Goal: Task Accomplishment & Management: Manage account settings

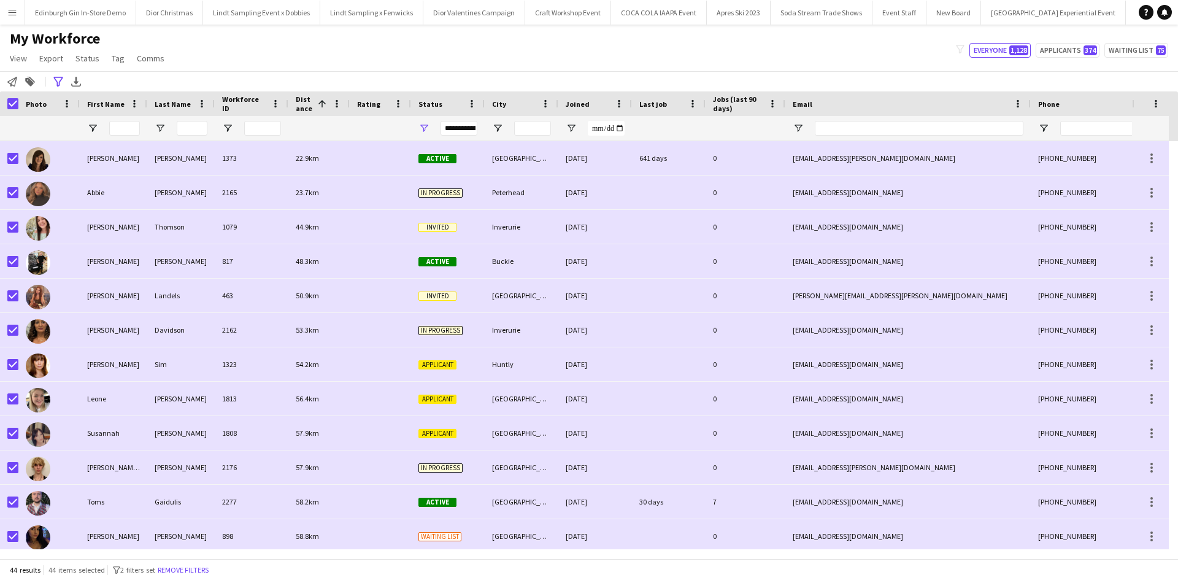
click at [14, 15] on app-icon "Menu" at bounding box center [12, 12] width 10 height 10
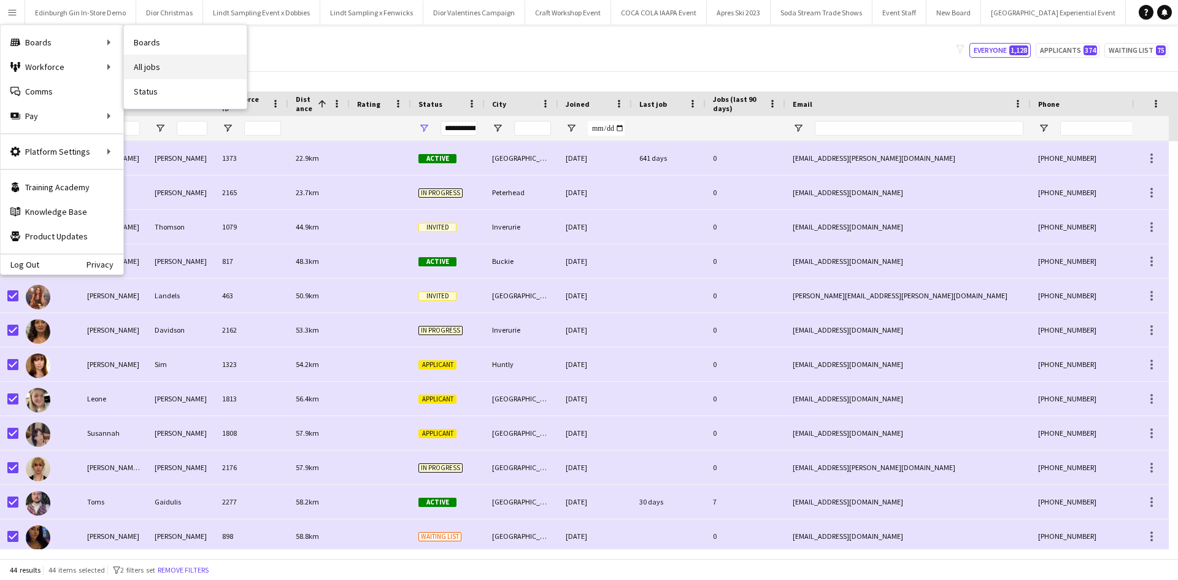
click at [166, 63] on link "All jobs" at bounding box center [185, 67] width 123 height 25
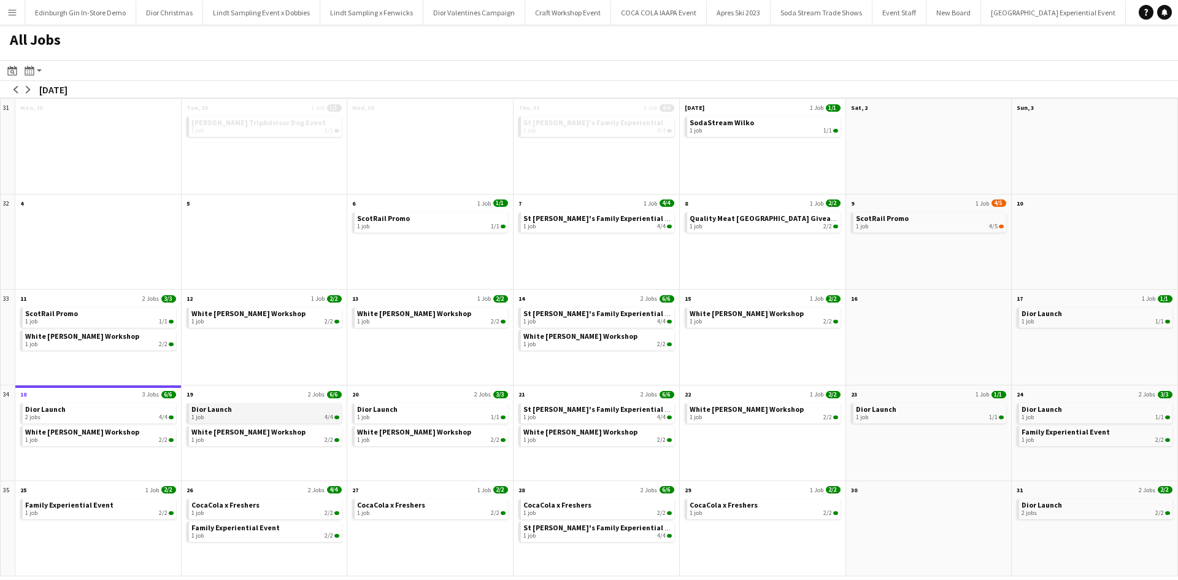
click at [248, 413] on div "1 job 4/4" at bounding box center [265, 416] width 148 height 7
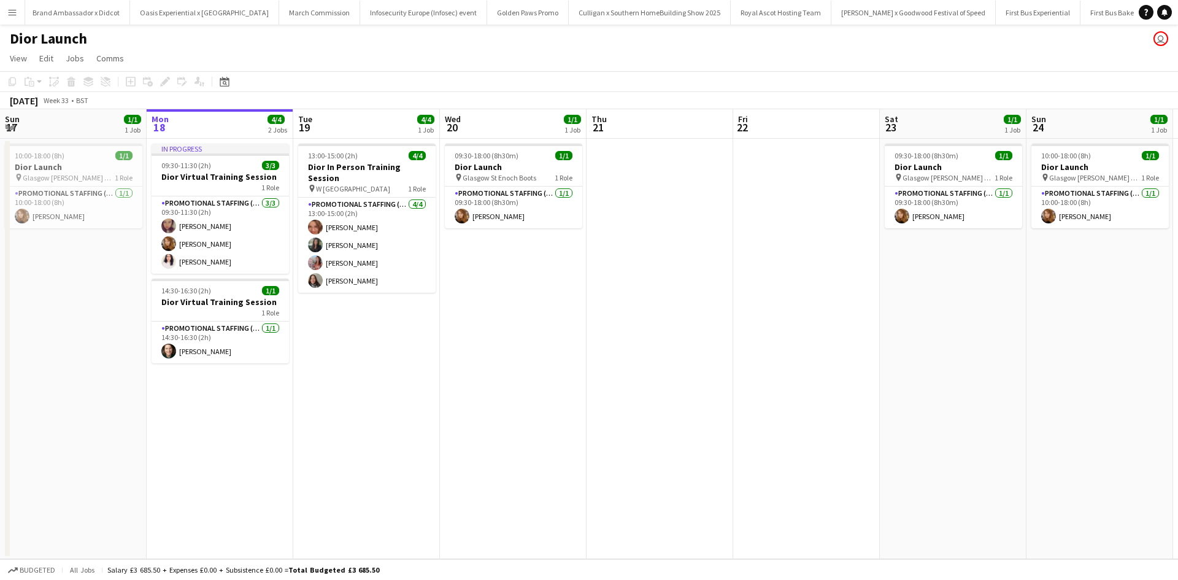
scroll to position [0, 11997]
click at [15, 9] on app-icon "Menu" at bounding box center [12, 12] width 10 height 10
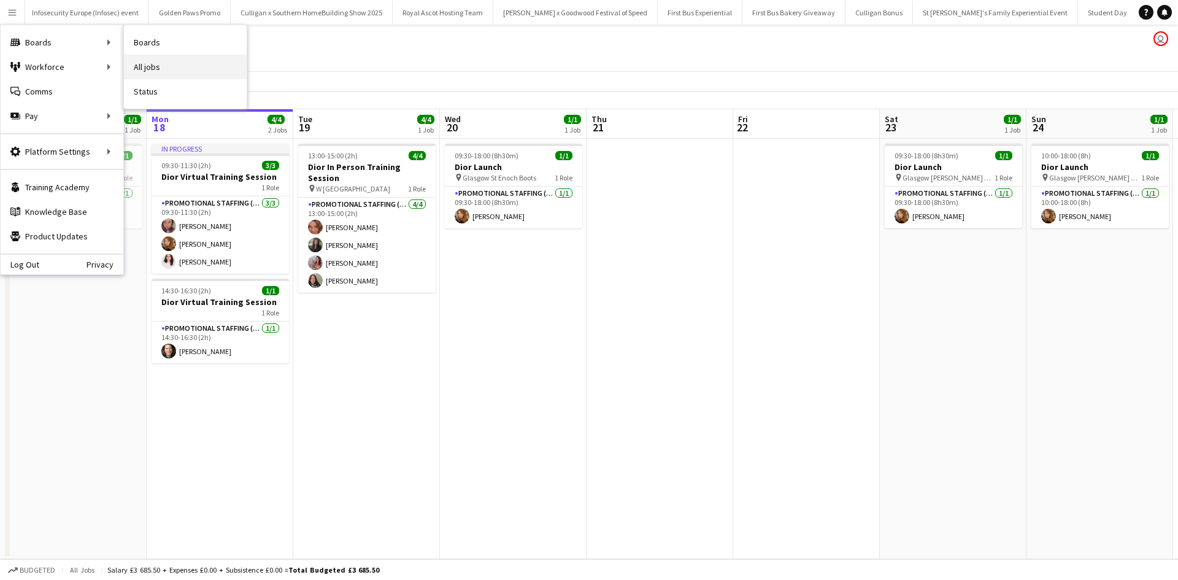
click at [194, 69] on link "All jobs" at bounding box center [185, 67] width 123 height 25
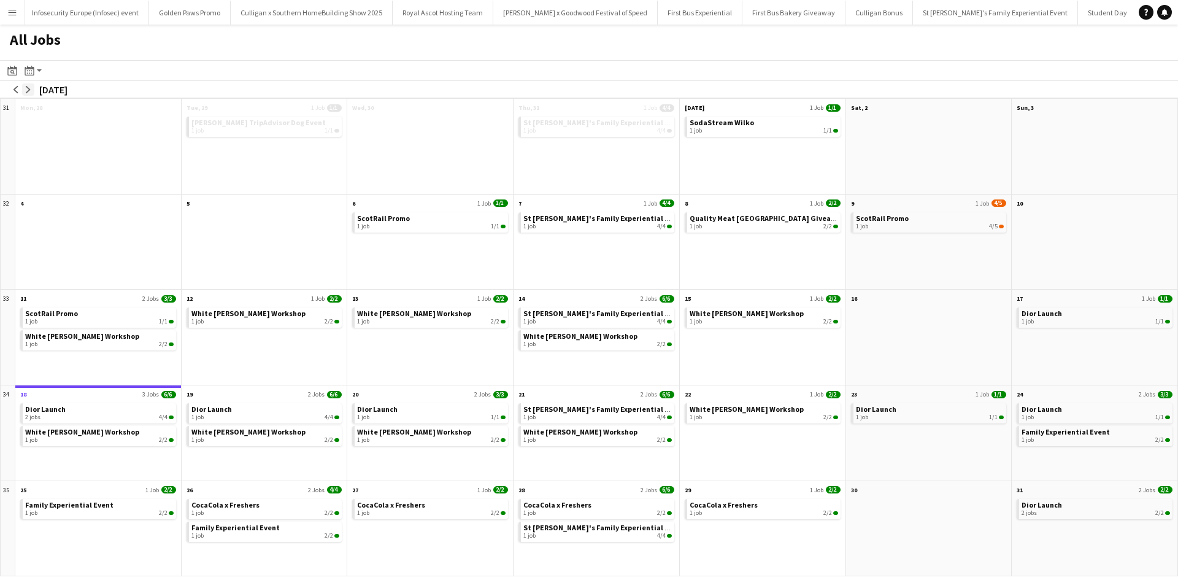
click at [33, 85] on button "arrow-right" at bounding box center [28, 89] width 12 height 12
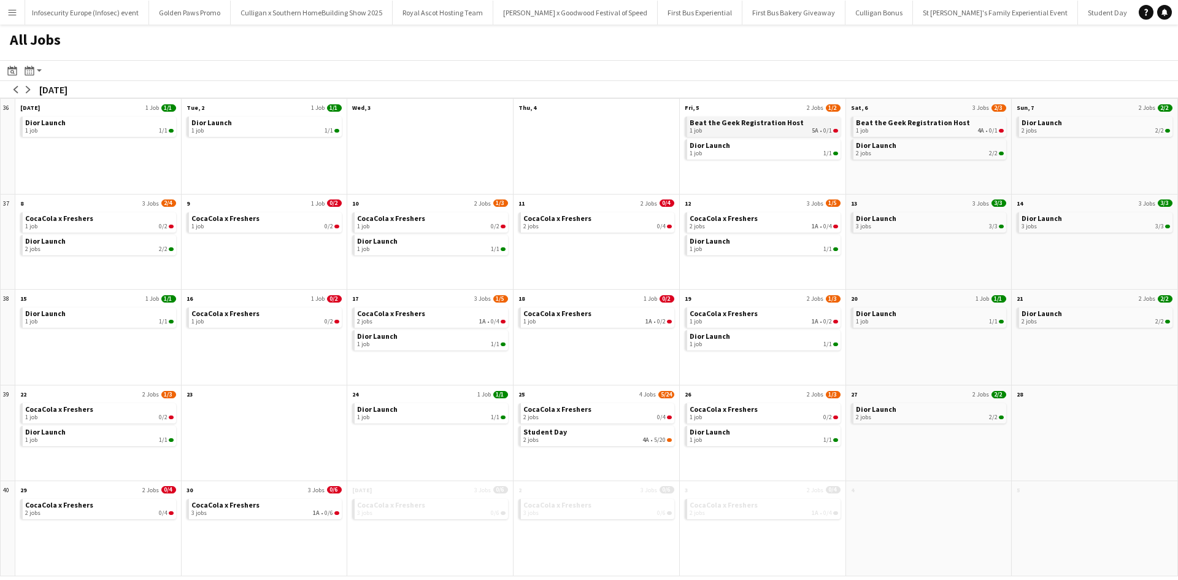
click at [758, 127] on span "Beat the Geek Registration Host" at bounding box center [747, 122] width 114 height 9
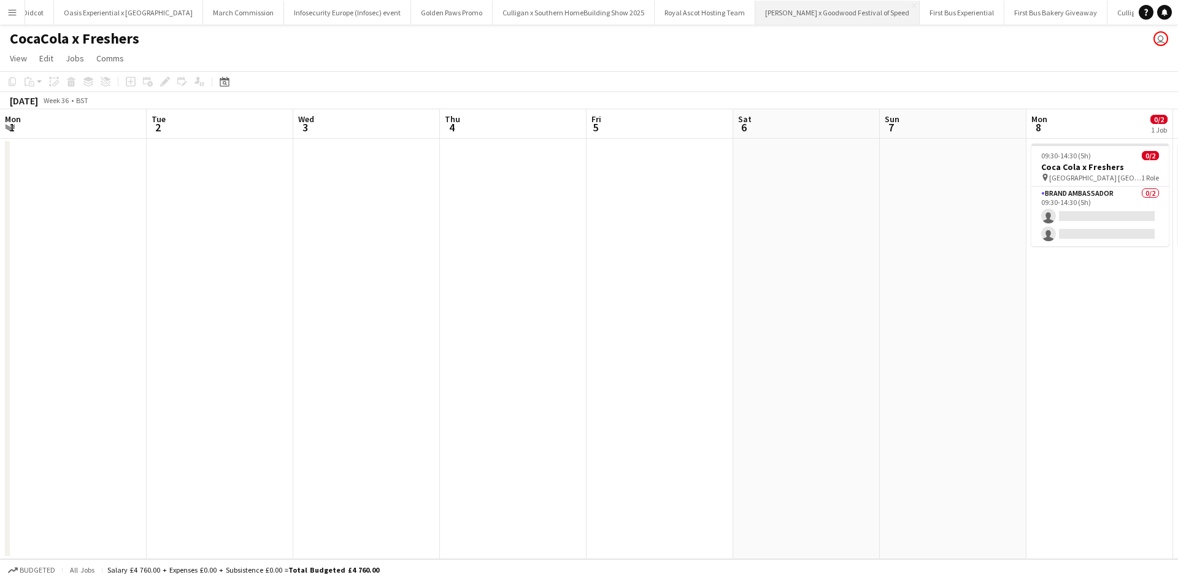
scroll to position [0, 615]
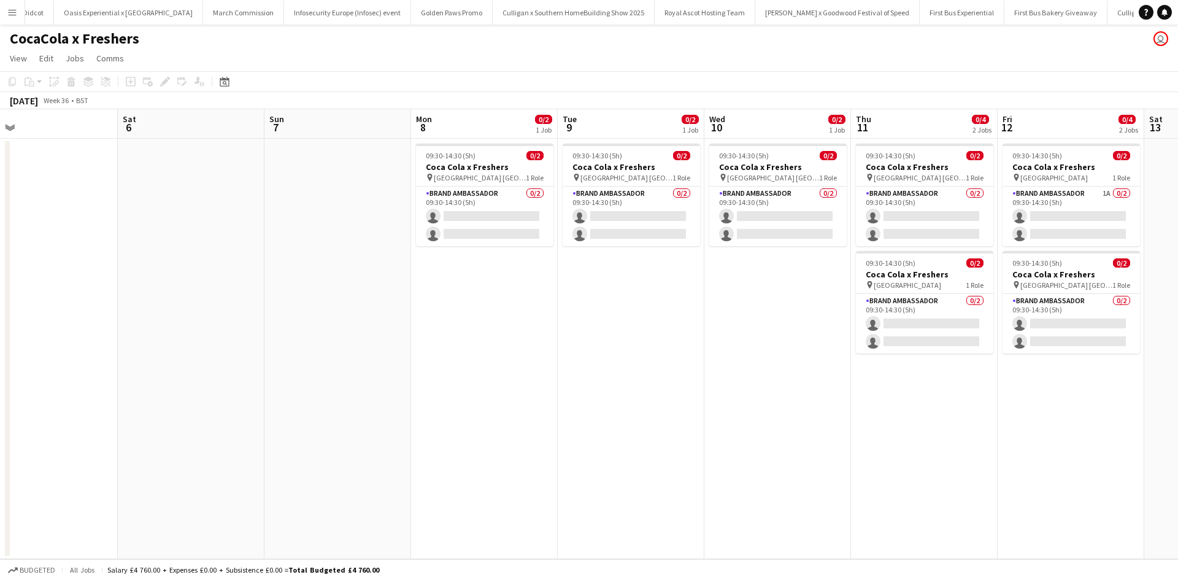
click at [12, 7] on app-icon "Menu" at bounding box center [12, 12] width 10 height 10
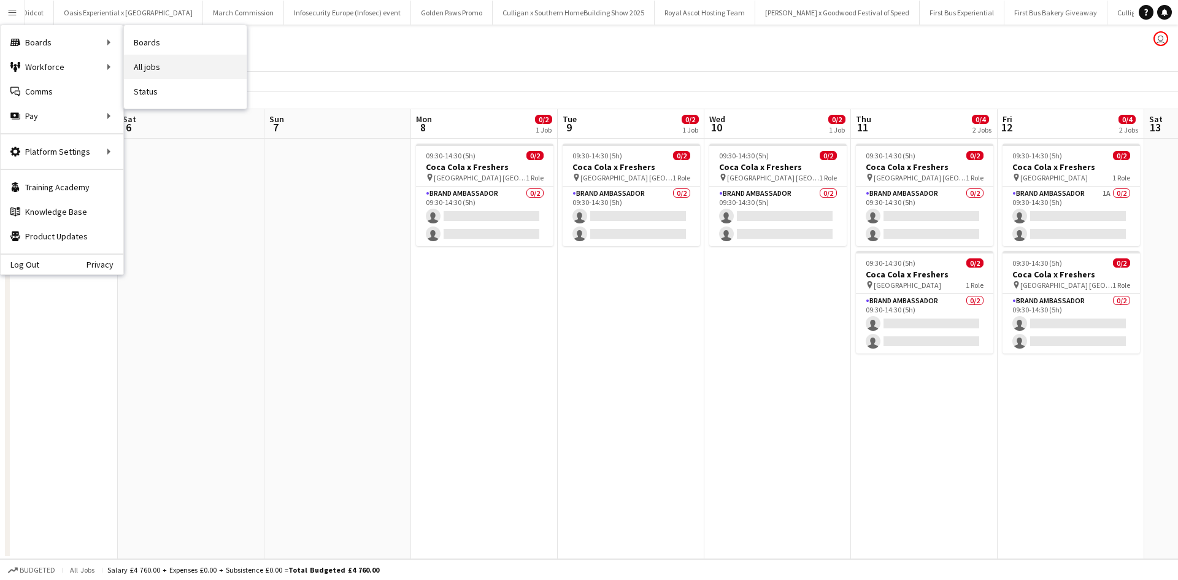
click at [165, 61] on link "All jobs" at bounding box center [185, 67] width 123 height 25
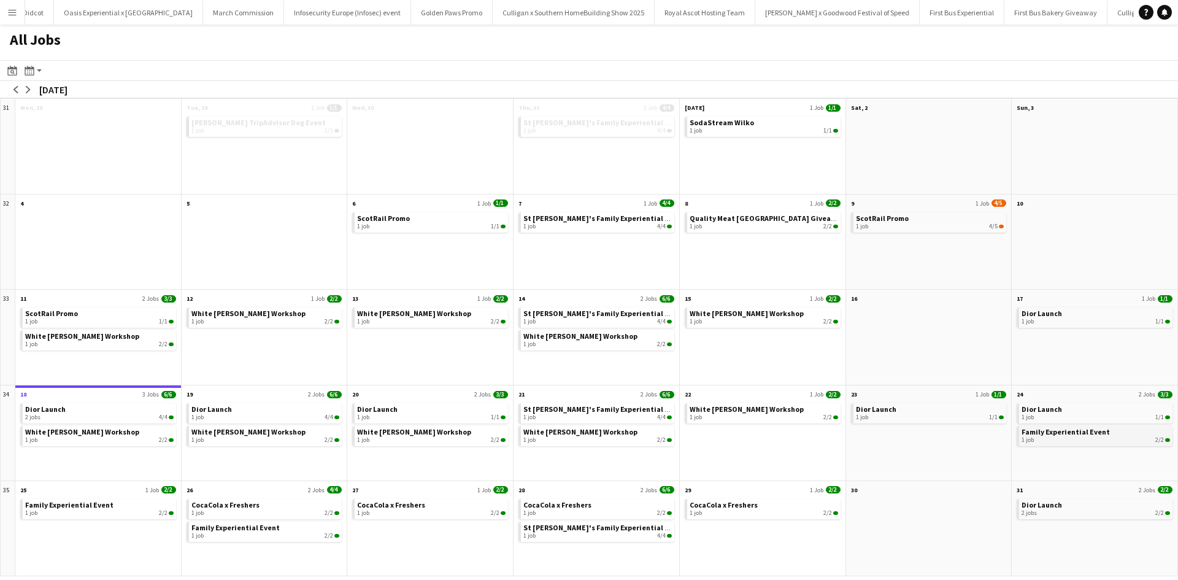
click at [1038, 435] on span "Family Experiential Event" at bounding box center [1065, 431] width 88 height 9
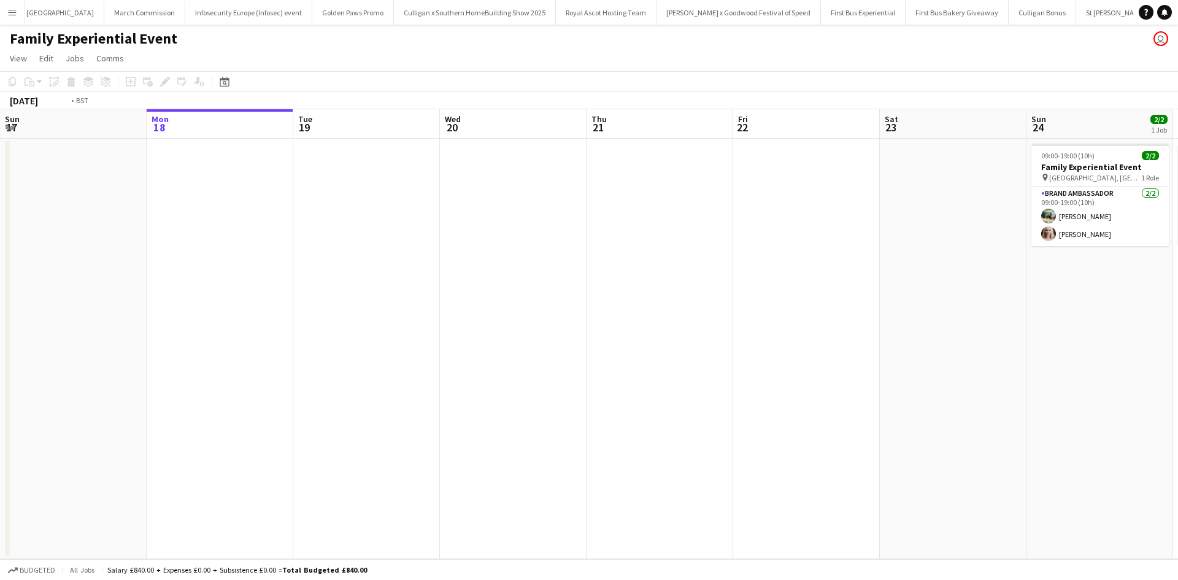
scroll to position [0, 505]
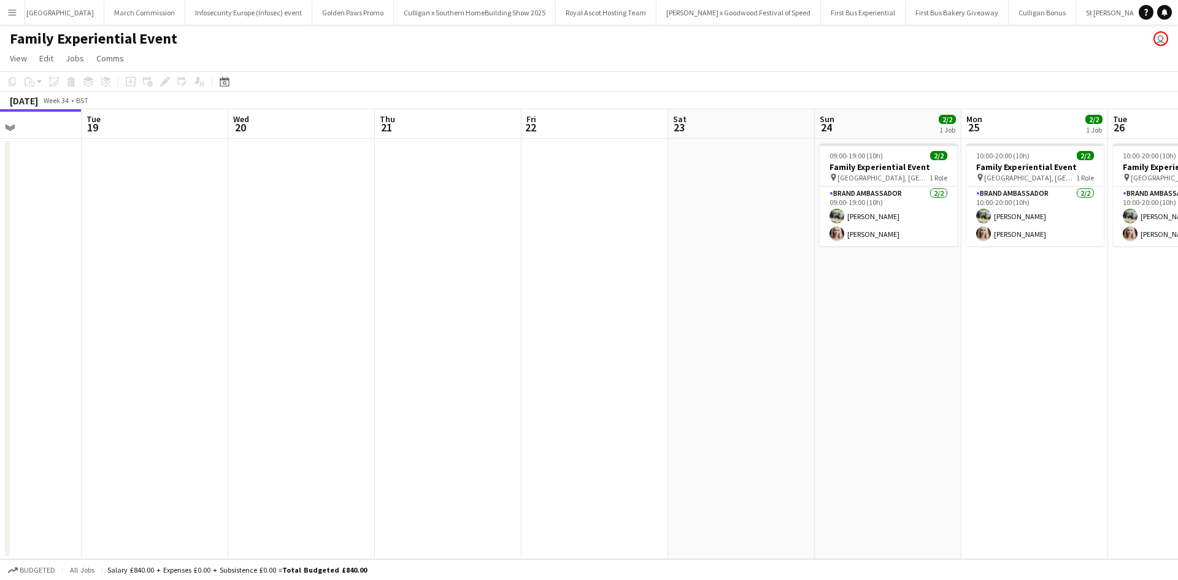
drag, startPoint x: 1027, startPoint y: 326, endPoint x: 815, endPoint y: 299, distance: 213.3
click at [815, 299] on app-calendar-viewport "Fri 15 Sat 16 Sun 17 Mon 18 Tue 19 Wed 20 Thu 21 Fri 22 Sat 23 Sun 24 2/2 1 Job…" at bounding box center [589, 334] width 1178 height 450
click at [903, 215] on app-card-role "Brand Ambassador 2/2 09:00-19:00 (10h) Ali Saroosh Nikki Lee" at bounding box center [888, 216] width 137 height 60
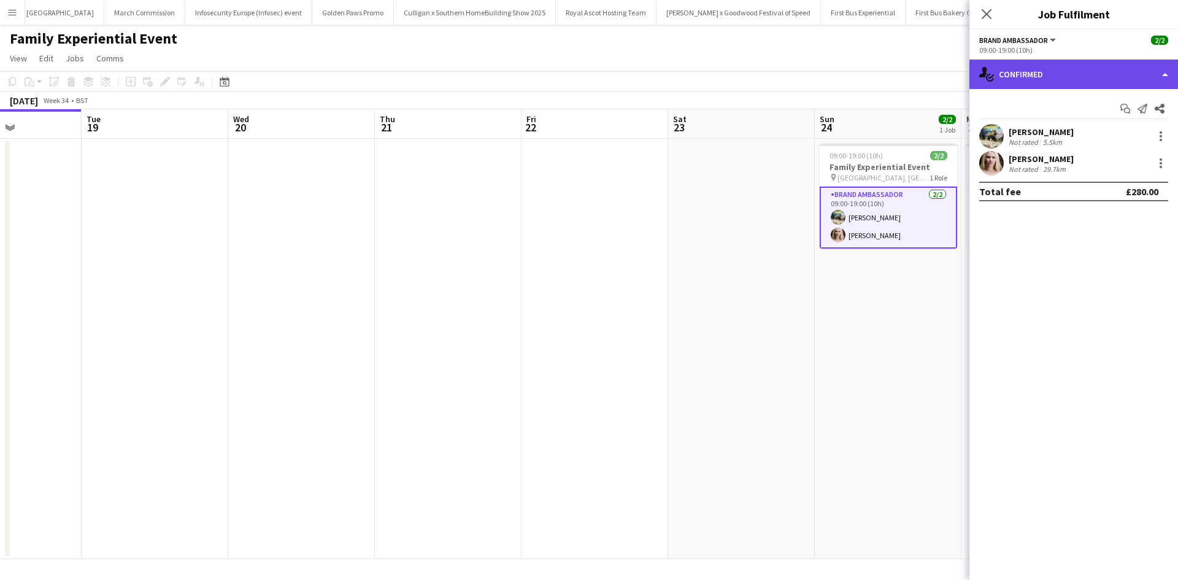
click at [1078, 74] on div "single-neutral-actions-check-2 Confirmed" at bounding box center [1073, 74] width 209 height 29
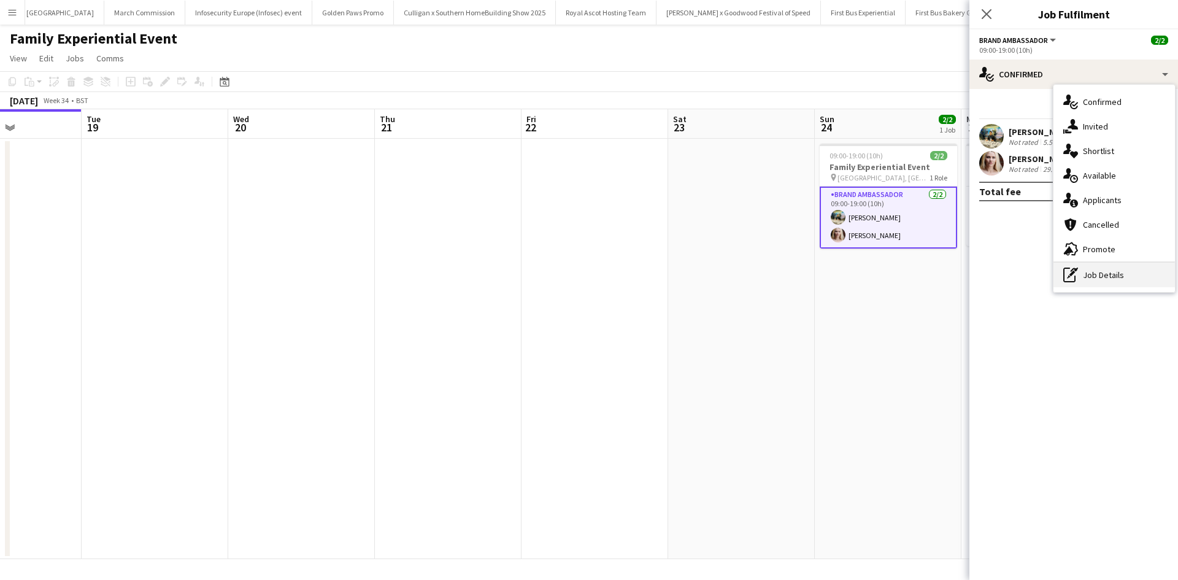
click at [1123, 272] on div "pen-write Job Details" at bounding box center [1113, 275] width 121 height 25
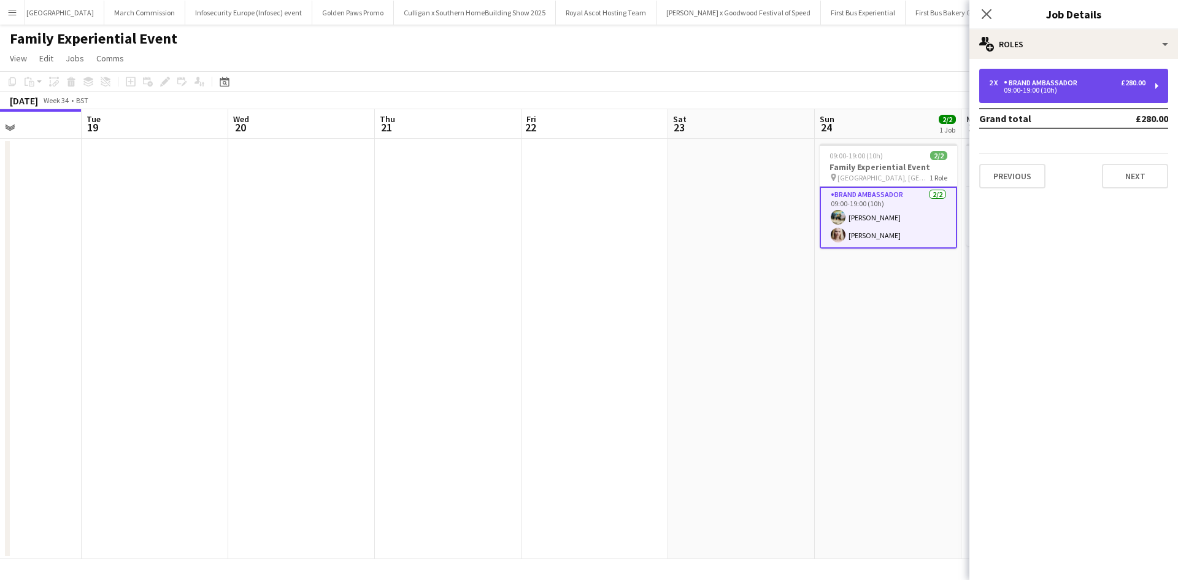
click at [1037, 93] on div "09:00-19:00 (10h)" at bounding box center [1067, 90] width 156 height 6
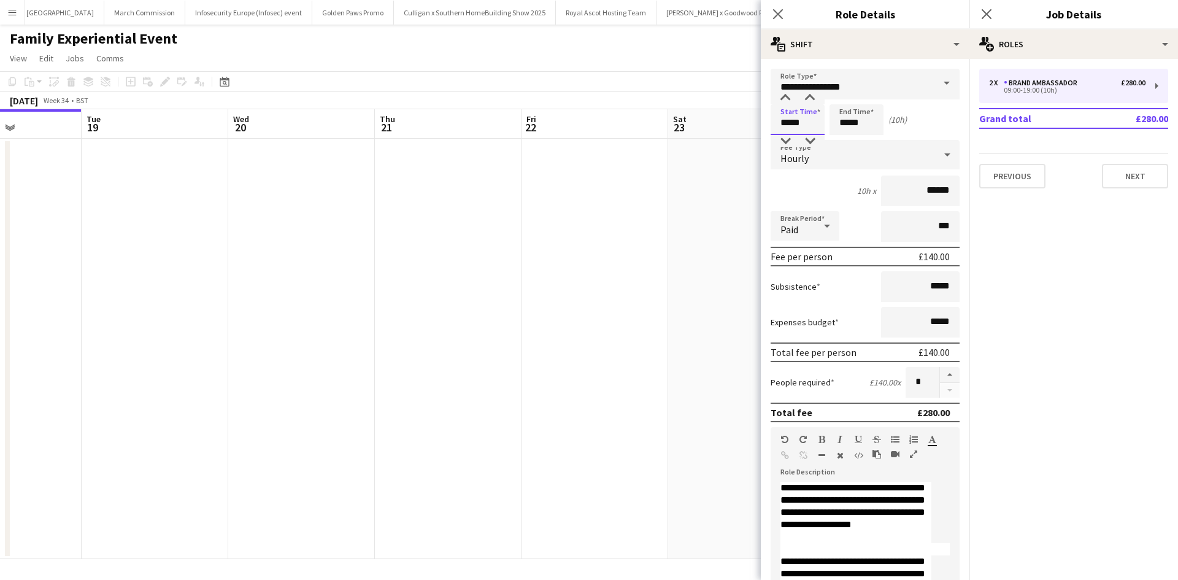
drag, startPoint x: 804, startPoint y: 126, endPoint x: 772, endPoint y: 117, distance: 33.2
click at [772, 117] on input "*****" at bounding box center [797, 119] width 54 height 31
type input "*****"
click at [691, 232] on app-date-cell at bounding box center [741, 349] width 147 height 420
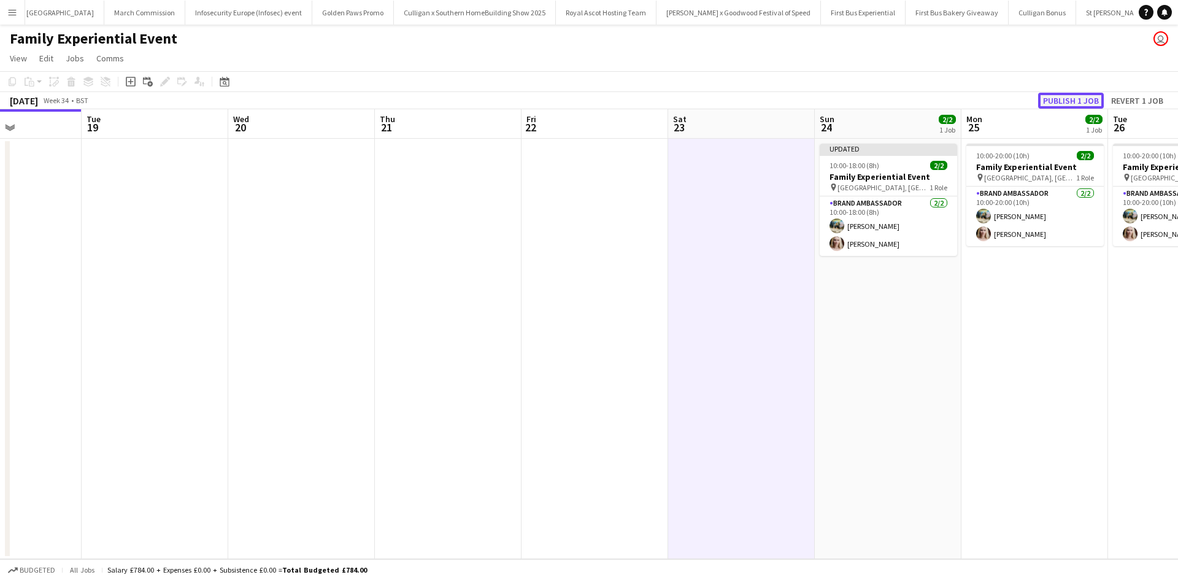
click at [1051, 98] on button "Publish 1 job" at bounding box center [1071, 101] width 66 height 16
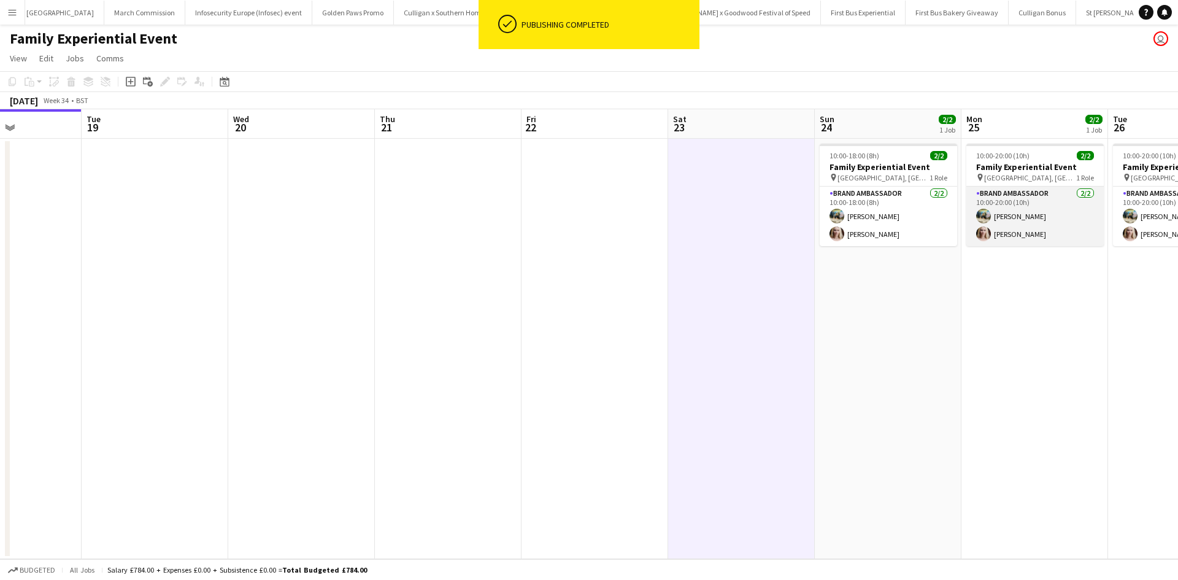
click at [1050, 200] on app-card-role "Brand Ambassador 2/2 10:00-20:00 (10h) Ali Saroosh Nikki Lee" at bounding box center [1034, 216] width 137 height 60
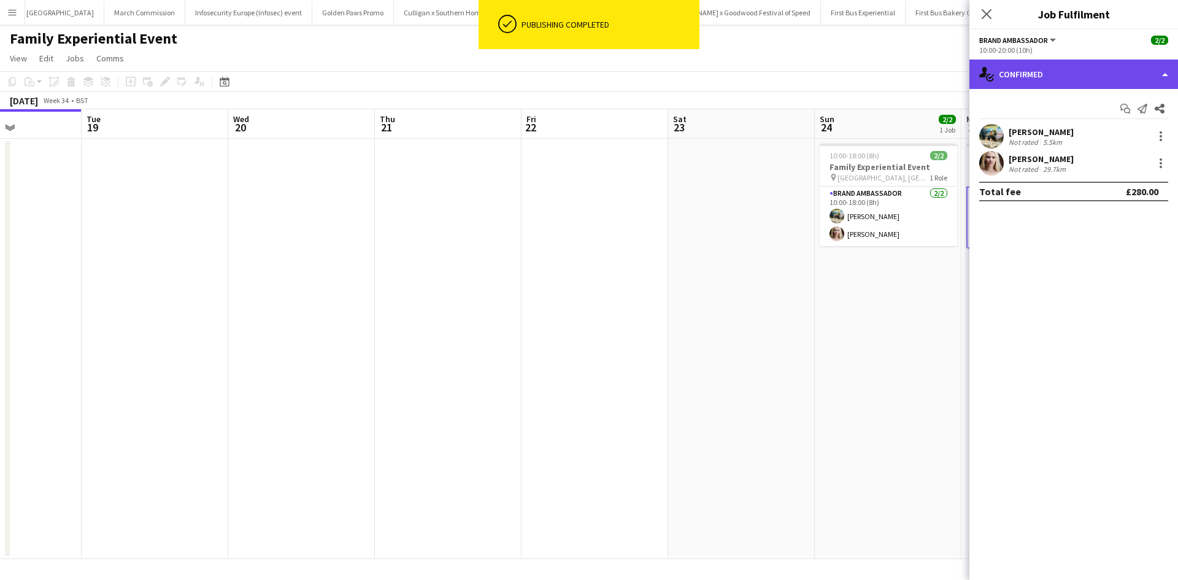
click at [1081, 75] on div "single-neutral-actions-check-2 Confirmed" at bounding box center [1073, 74] width 209 height 29
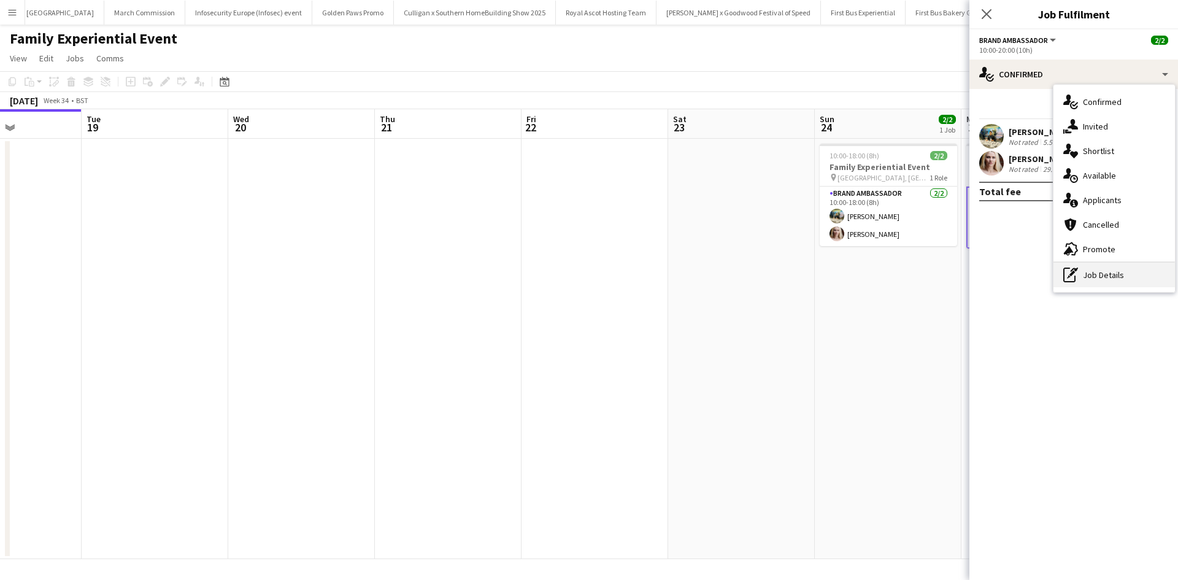
click at [1121, 270] on div "pen-write Job Details" at bounding box center [1113, 275] width 121 height 25
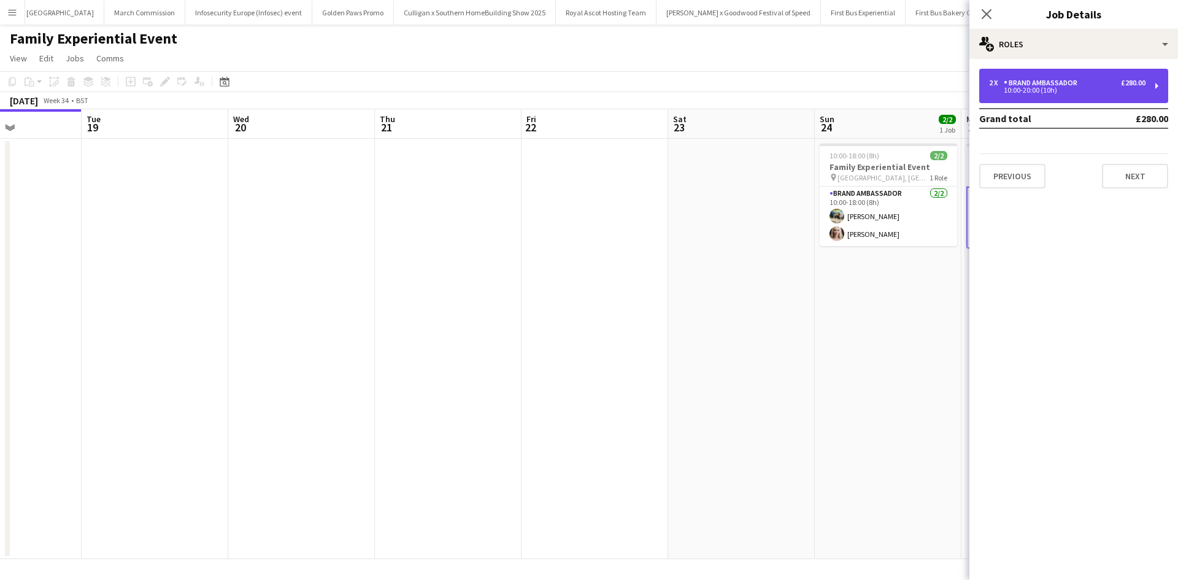
click at [1043, 90] on div "10:00-20:00 (10h)" at bounding box center [1067, 90] width 156 height 6
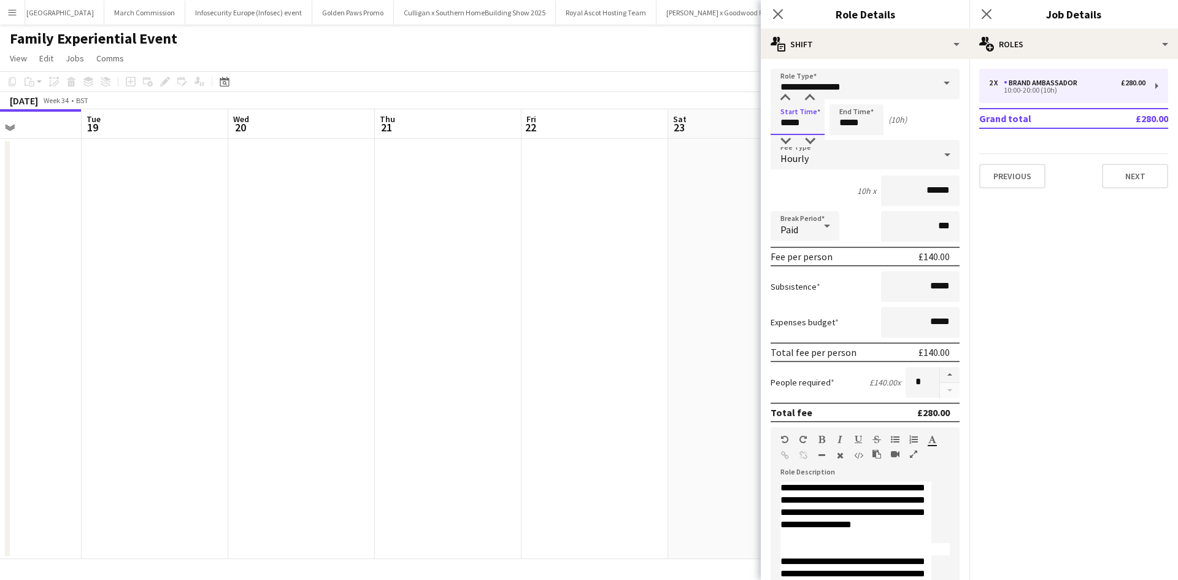
drag, startPoint x: 808, startPoint y: 126, endPoint x: 761, endPoint y: 121, distance: 46.9
click at [761, 121] on form "**********" at bounding box center [865, 450] width 209 height 763
type input "*****"
click at [728, 224] on app-date-cell at bounding box center [741, 349] width 147 height 420
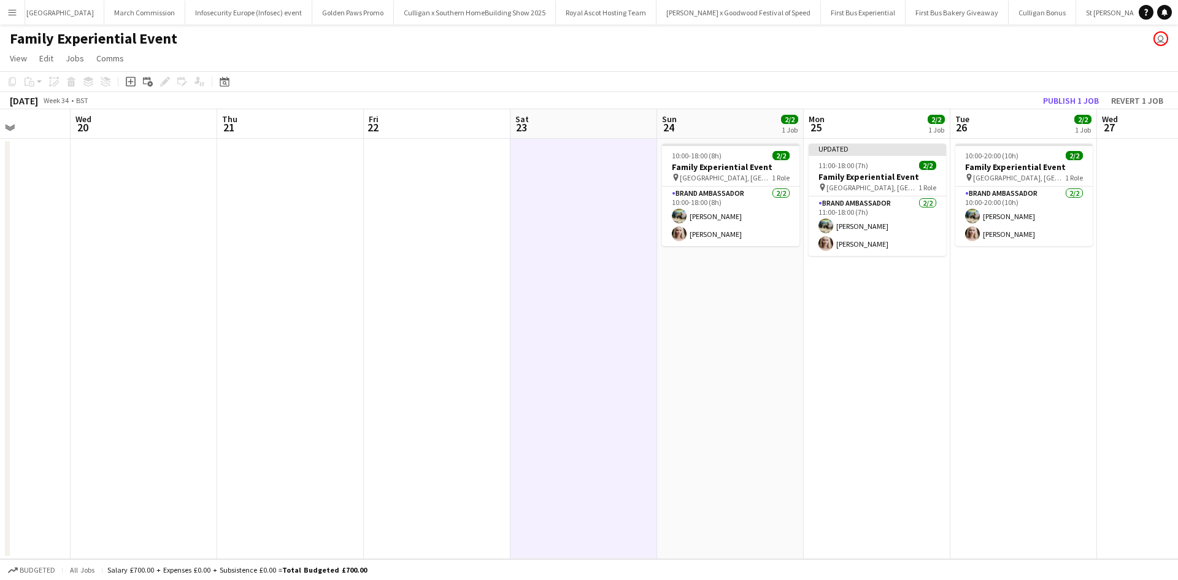
drag, startPoint x: 1093, startPoint y: 330, endPoint x: 932, endPoint y: 328, distance: 161.4
click at [932, 328] on app-calendar-viewport "Sun 17 Mon 18 Tue 19 Wed 20 Thu 21 Fri 22 Sat 23 Sun 24 2/2 1 Job Mon 25 2/2 1 …" at bounding box center [589, 334] width 1178 height 450
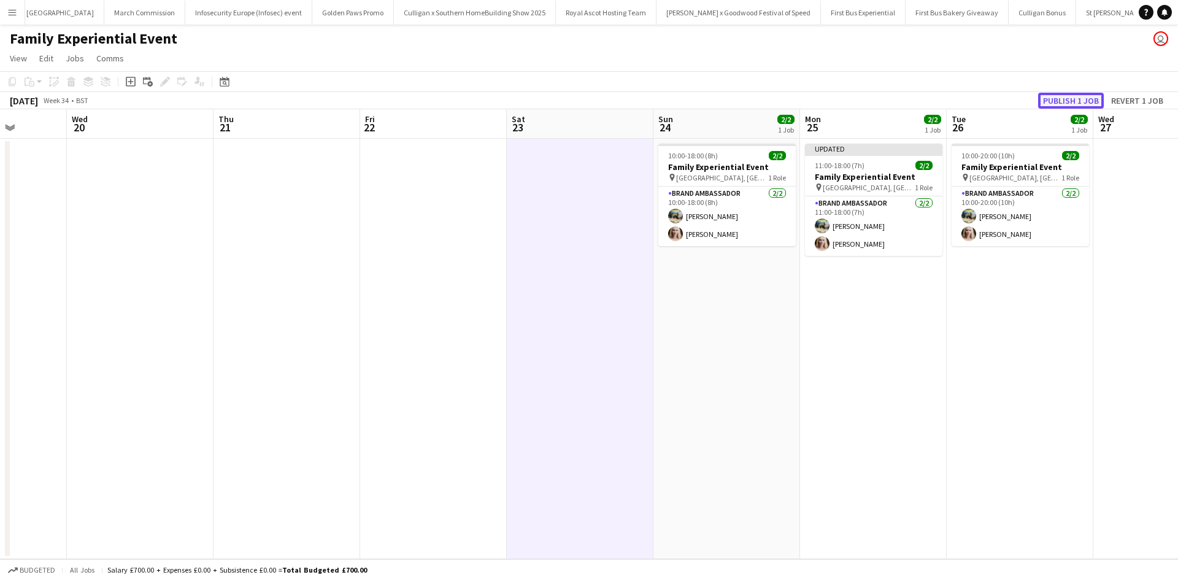
click at [1053, 99] on button "Publish 1 job" at bounding box center [1071, 101] width 66 height 16
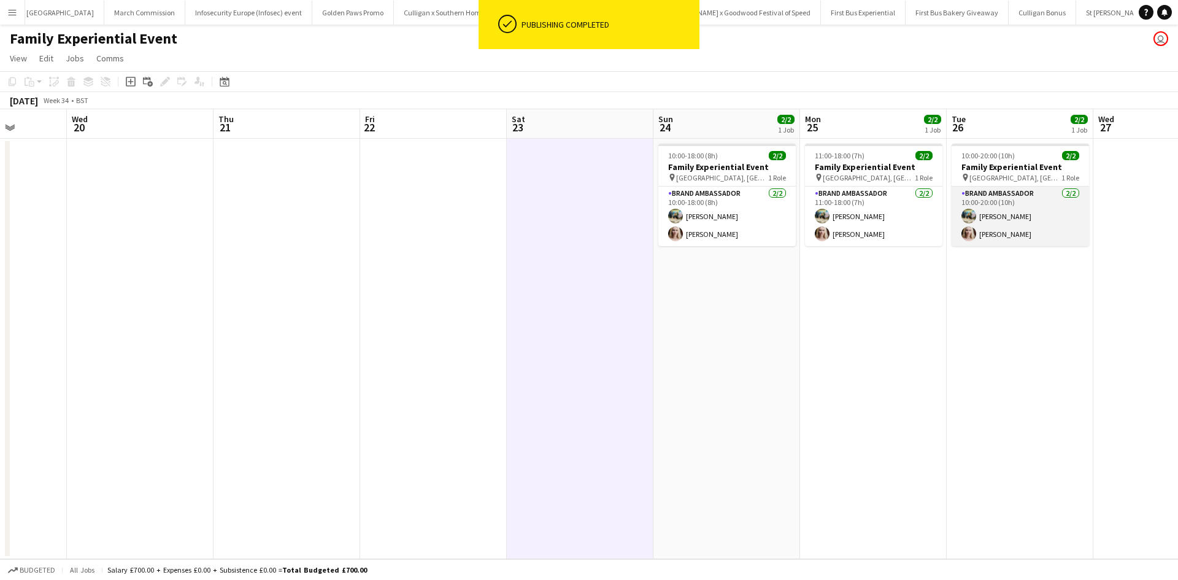
click at [1048, 209] on app-card-role "Brand Ambassador 2/2 10:00-20:00 (10h) Ali Saroosh Nikki Lee" at bounding box center [1019, 216] width 137 height 60
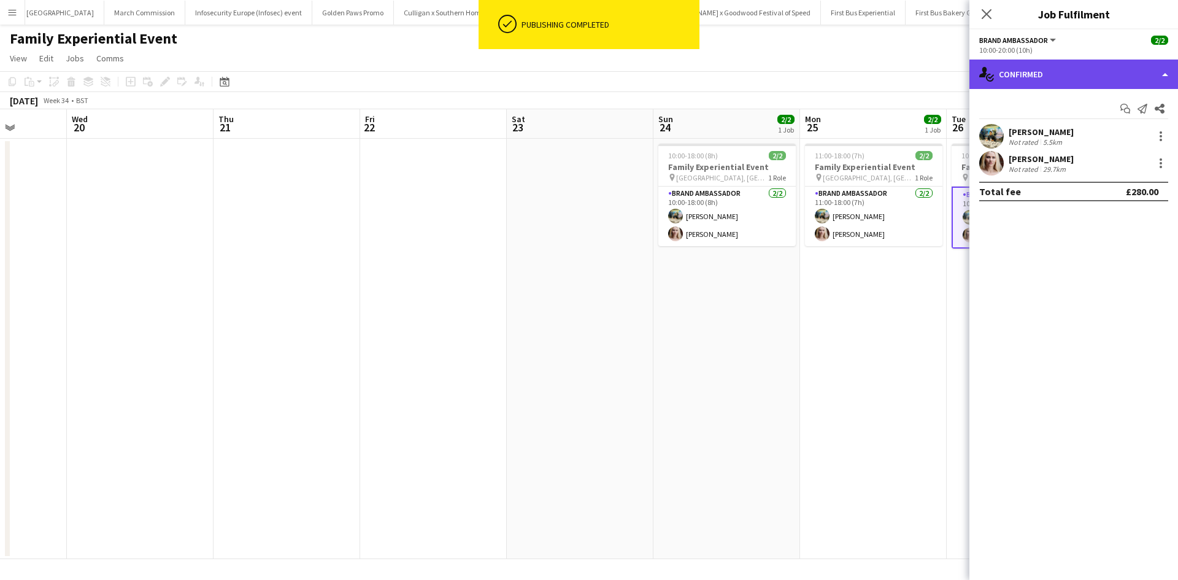
click at [1017, 73] on div "single-neutral-actions-check-2 Confirmed" at bounding box center [1073, 74] width 209 height 29
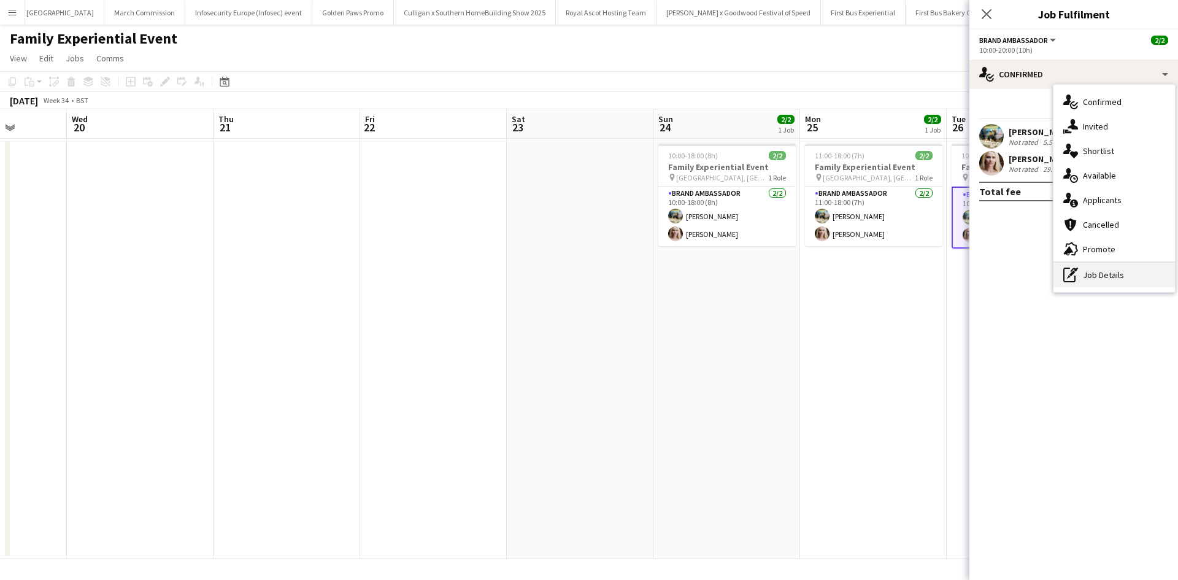
click at [1086, 277] on div "pen-write Job Details" at bounding box center [1113, 275] width 121 height 25
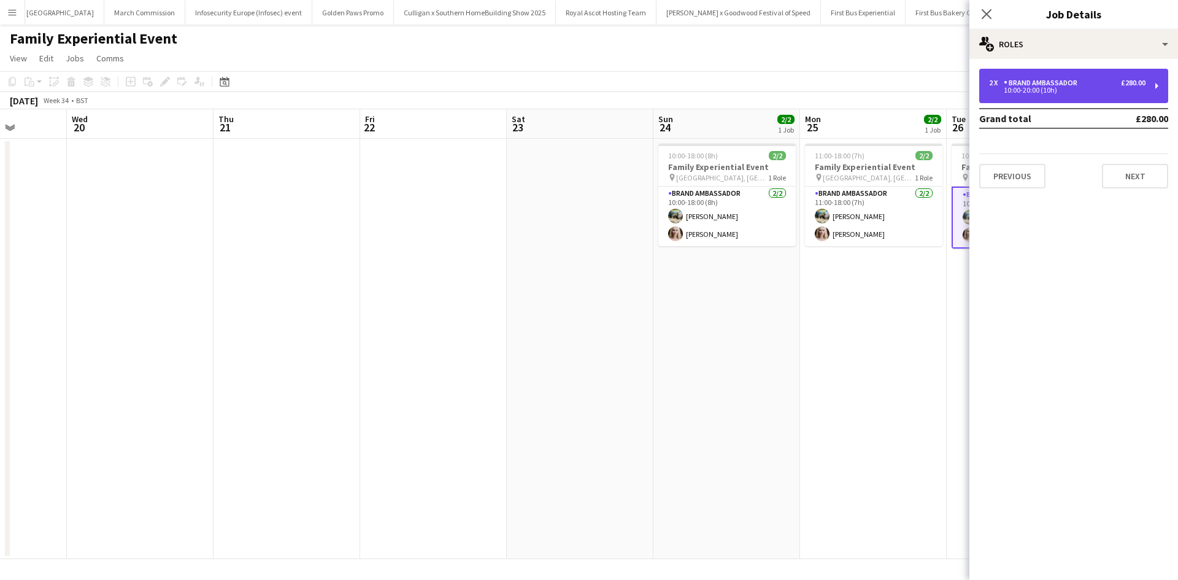
click at [1031, 91] on div "10:00-20:00 (10h)" at bounding box center [1067, 90] width 156 height 6
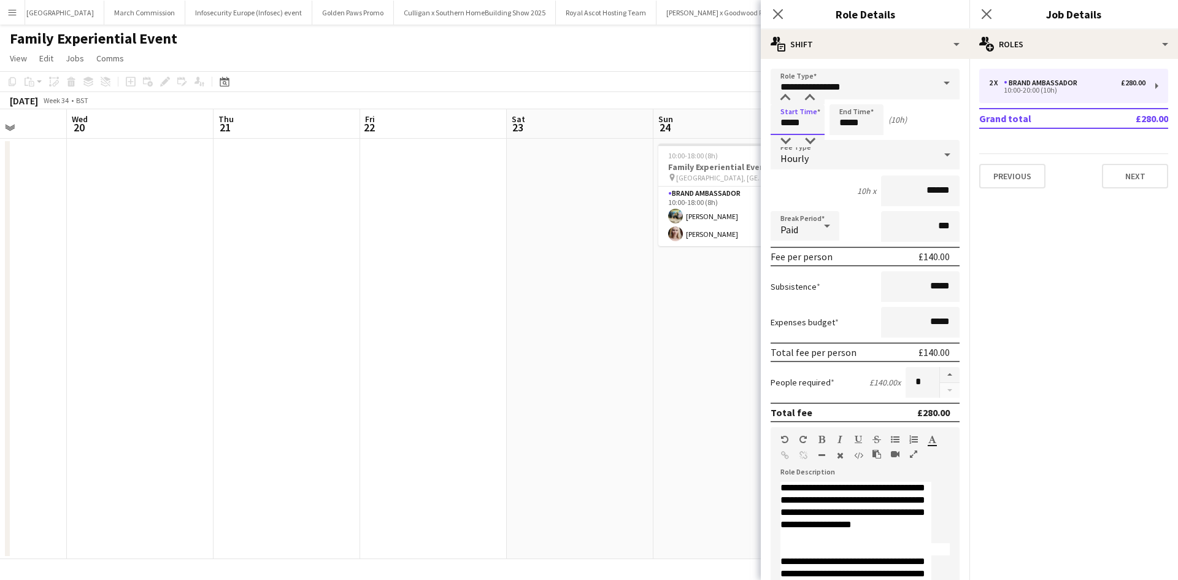
drag, startPoint x: 803, startPoint y: 126, endPoint x: 764, endPoint y: 126, distance: 38.6
click at [764, 126] on form "**********" at bounding box center [865, 450] width 209 height 763
type input "*****"
click at [694, 333] on app-date-cell "10:00-18:00 (8h) 2/2 Family Experiential Event pin Westfield, White City 1 Role…" at bounding box center [726, 349] width 147 height 420
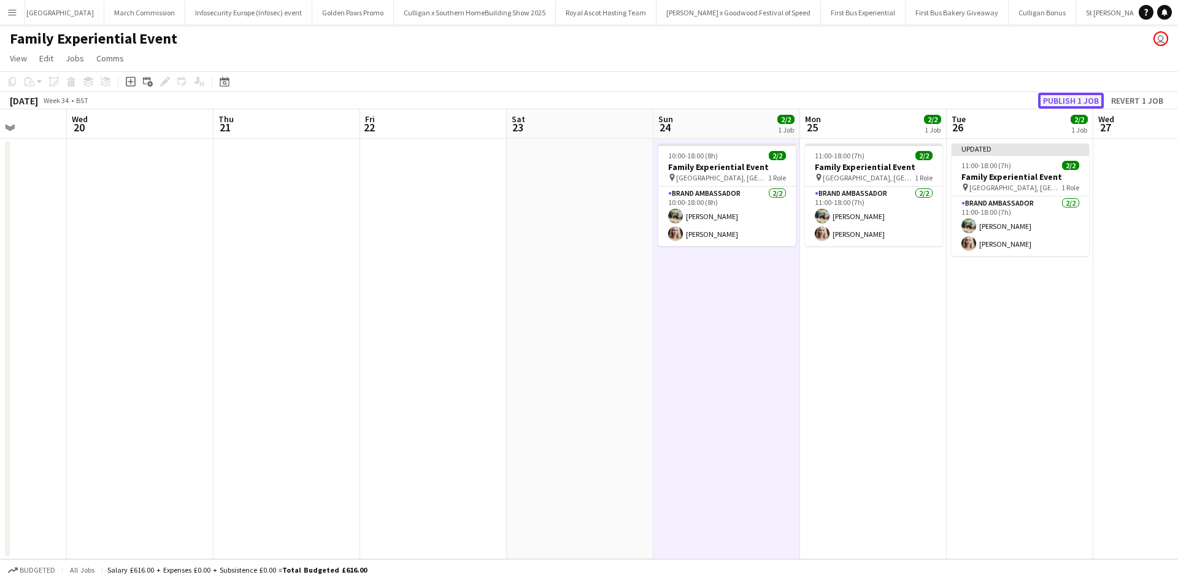
click at [1052, 96] on button "Publish 1 job" at bounding box center [1071, 101] width 66 height 16
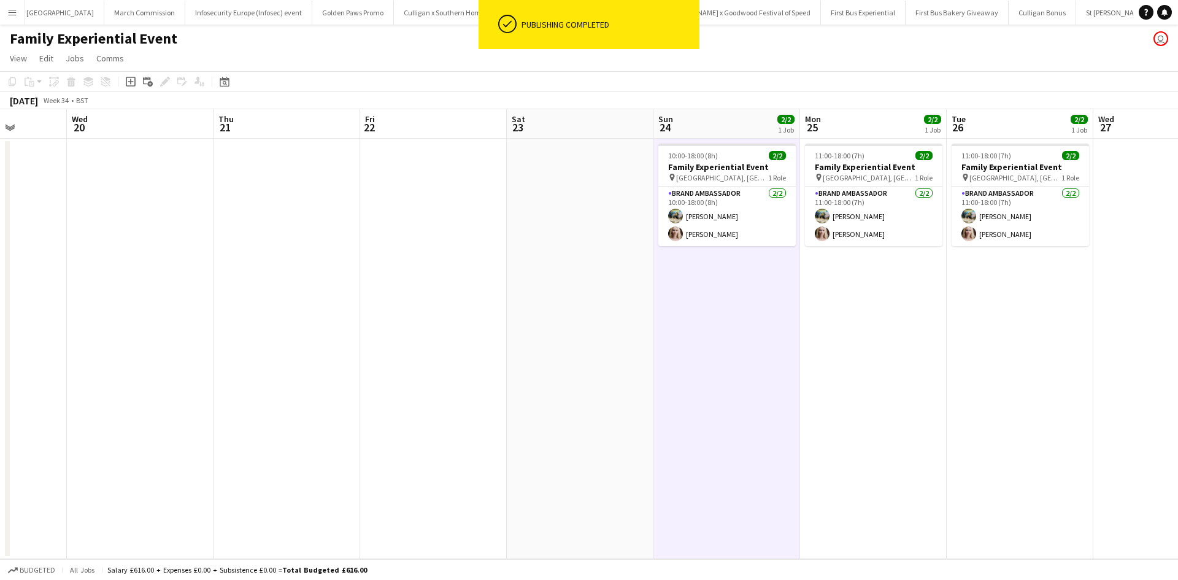
click at [7, 13] on button "Menu" at bounding box center [12, 12] width 25 height 25
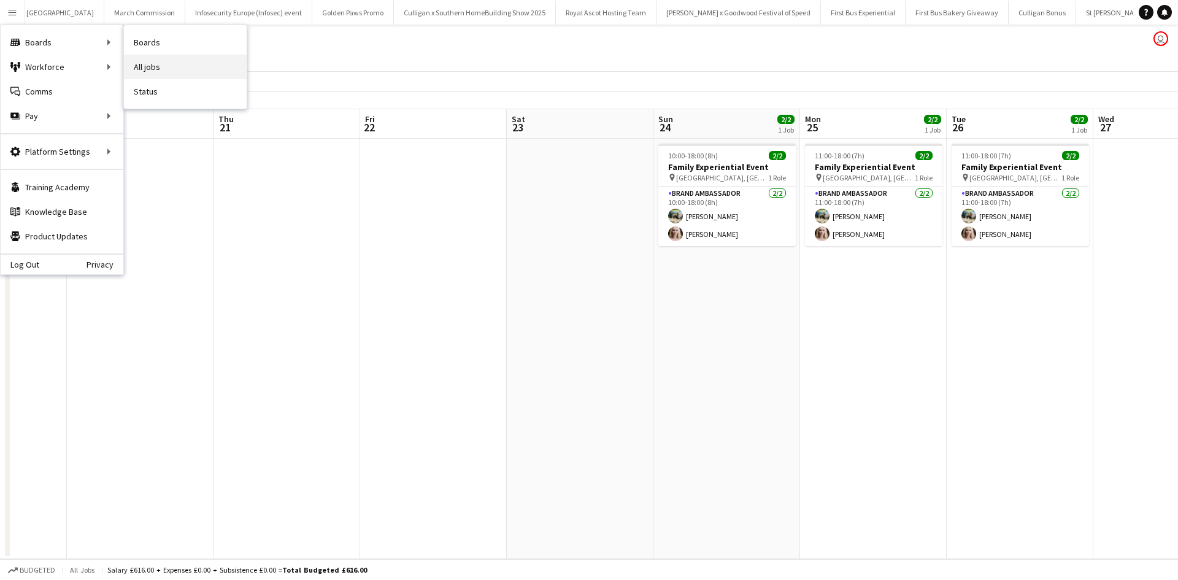
click at [180, 71] on link "All jobs" at bounding box center [185, 67] width 123 height 25
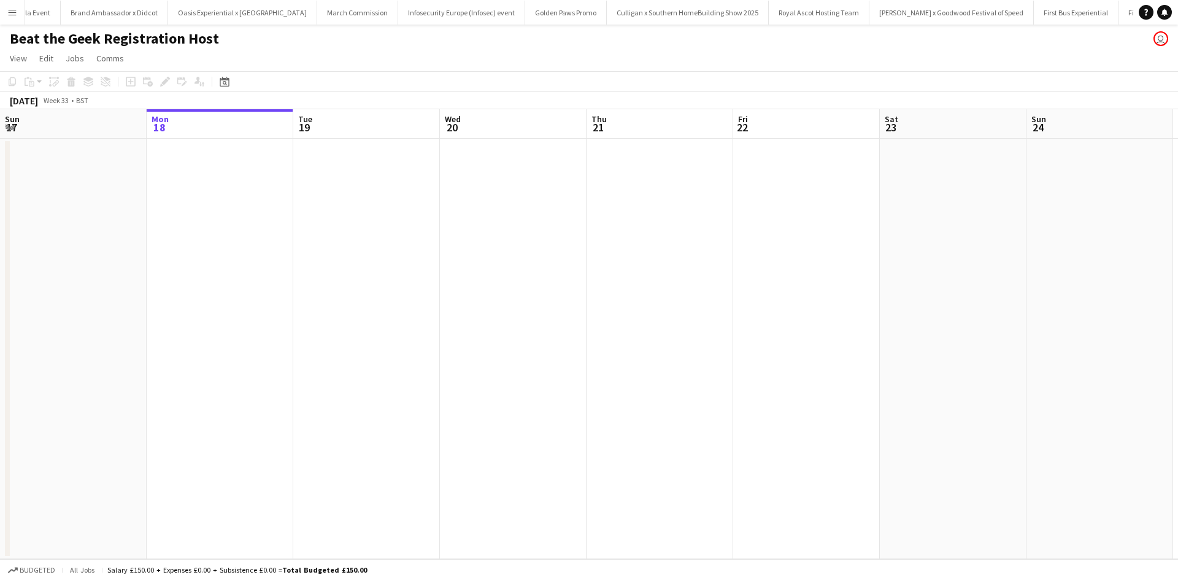
scroll to position [0, 12116]
drag, startPoint x: 853, startPoint y: 288, endPoint x: 391, endPoint y: 239, distance: 463.9
click at [407, 243] on app-calendar-viewport "Fri 15 Sat 16 Sun 17 Mon 18 Tue 19 Wed 20 Thu 21 Fri 22 Sat 23 Sun 24 Mon 25 Tu…" at bounding box center [589, 334] width 1178 height 450
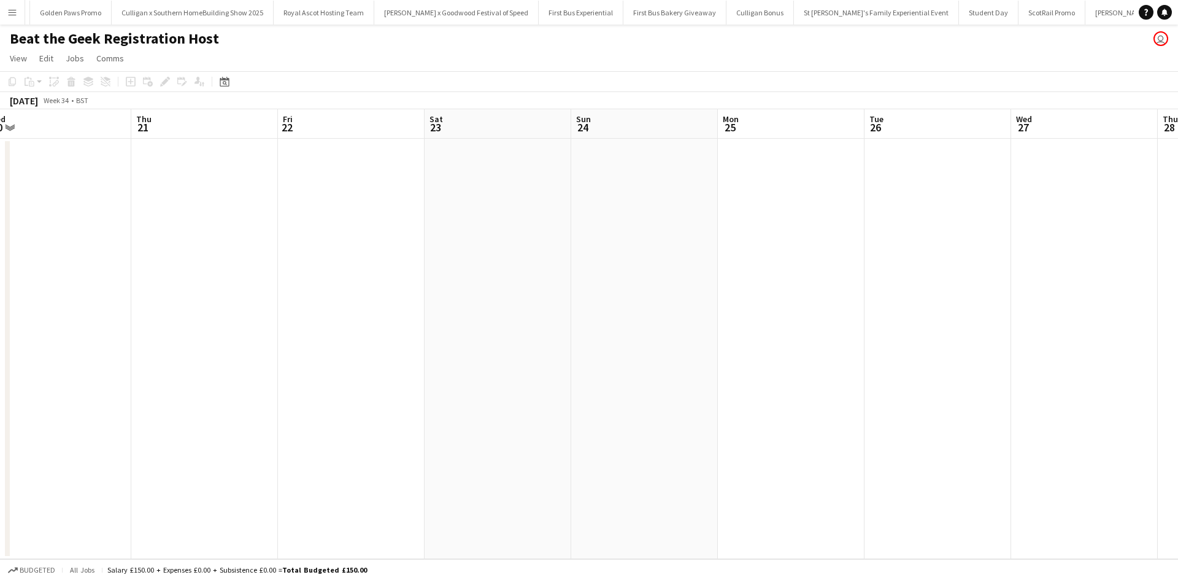
drag, startPoint x: 786, startPoint y: 264, endPoint x: 367, endPoint y: 222, distance: 421.7
click at [366, 222] on app-calendar-viewport "Sun 17 Mon 18 Tue 19 Wed 20 Thu 21 Fri 22 Sat 23 Sun 24 Mon 25 Tue 26 Wed 27 Th…" at bounding box center [589, 334] width 1178 height 450
drag, startPoint x: 788, startPoint y: 344, endPoint x: 284, endPoint y: 247, distance: 512.8
click at [283, 247] on app-calendar-viewport "Tue 19 Wed 20 Thu 21 Fri 22 Sat 23 Sun 24 Mon 25 Tue 26 Wed 27 Thu 28 Fri 29 Sa…" at bounding box center [589, 334] width 1178 height 450
drag, startPoint x: 682, startPoint y: 352, endPoint x: 514, endPoint y: 312, distance: 172.7
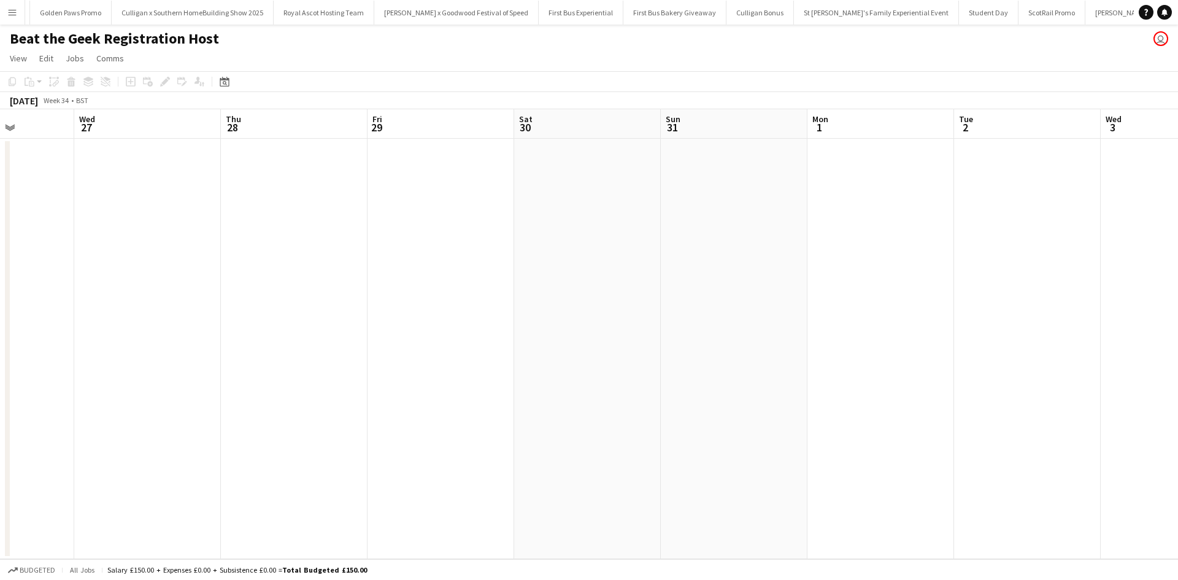
click at [391, 286] on app-calendar-viewport "Sun 24 Mon 25 Tue 26 Wed 27 Thu 28 Fri 29 Sat 30 Sun 31 Mon 1 Tue 2 Wed 3 Thu 4…" at bounding box center [589, 334] width 1178 height 450
drag, startPoint x: 556, startPoint y: 329, endPoint x: 434, endPoint y: 298, distance: 126.0
click at [441, 300] on app-calendar-viewport "Tue 26 Wed 27 Thu 28 Fri 29 Sat 30 Sun 31 Mon 1 Tue 2 Wed 3 Thu 4 Fri 5 0/1 1 J…" at bounding box center [589, 334] width 1178 height 450
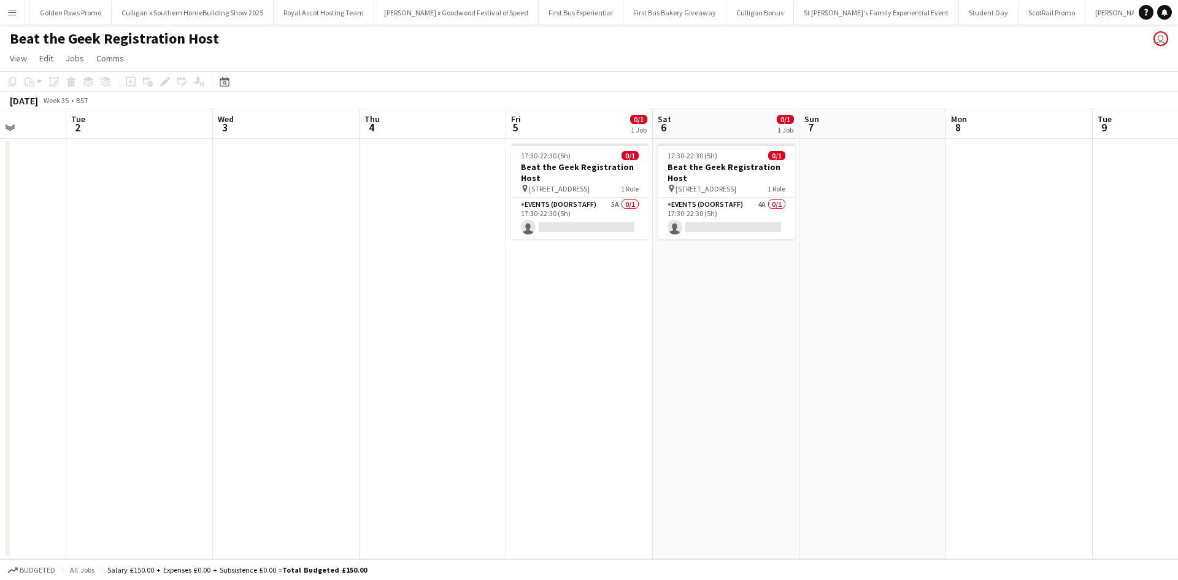
scroll to position [0, 374]
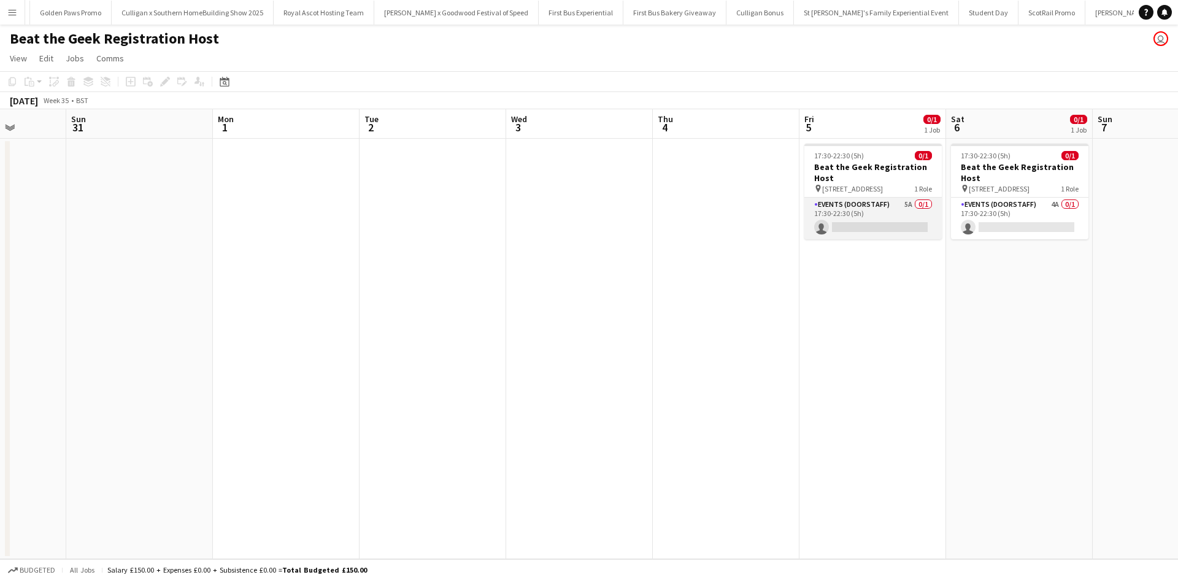
click at [856, 225] on app-card-role "Events (Doorstaff) 5A 0/1 17:30-22:30 (5h) single-neutral-actions" at bounding box center [872, 219] width 137 height 42
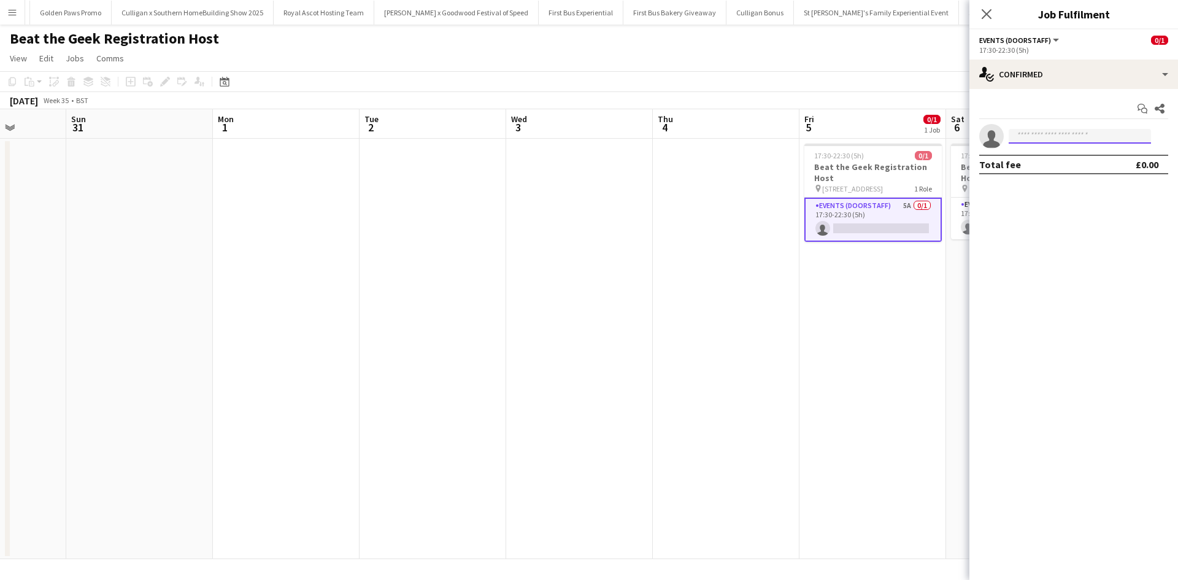
click at [1026, 140] on input at bounding box center [1080, 136] width 142 height 15
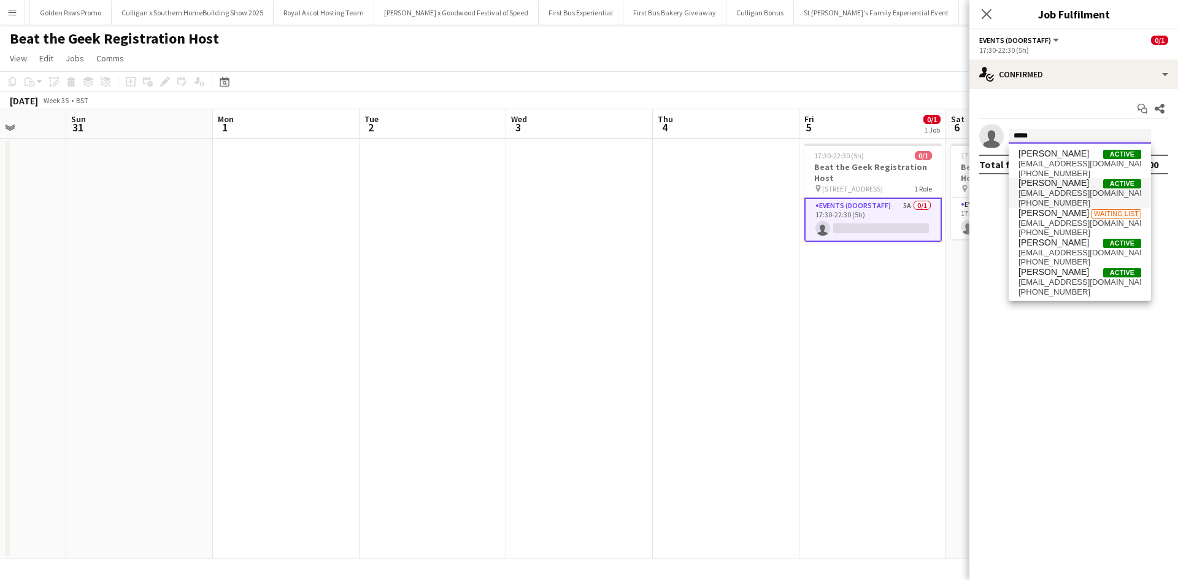
type input "*****"
click at [1048, 183] on span "[PERSON_NAME]" at bounding box center [1053, 183] width 71 height 10
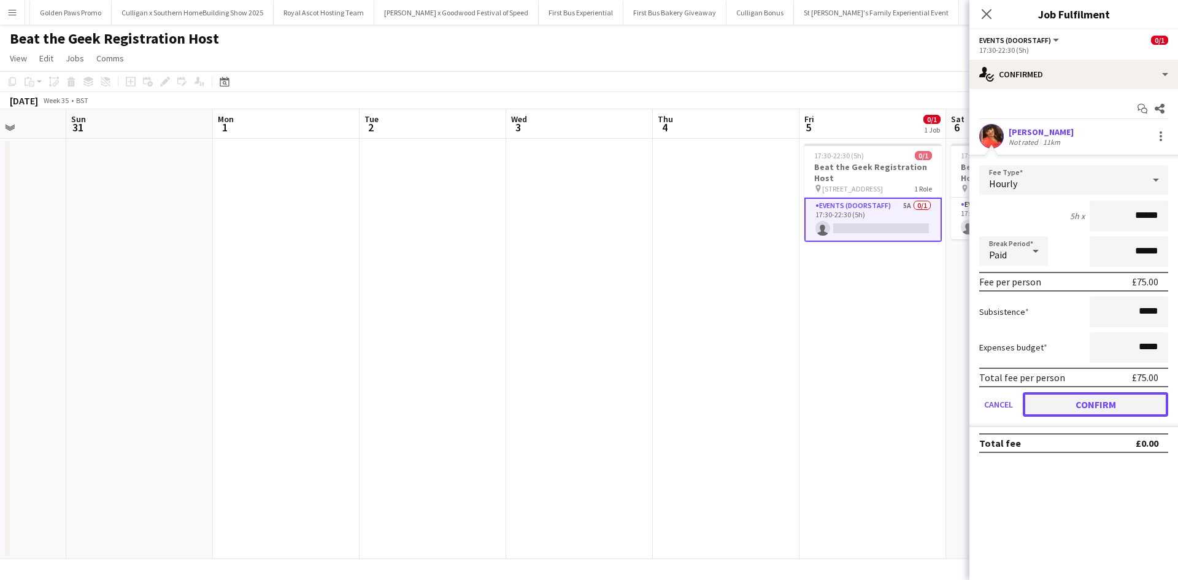
click at [1101, 401] on button "Confirm" at bounding box center [1095, 404] width 145 height 25
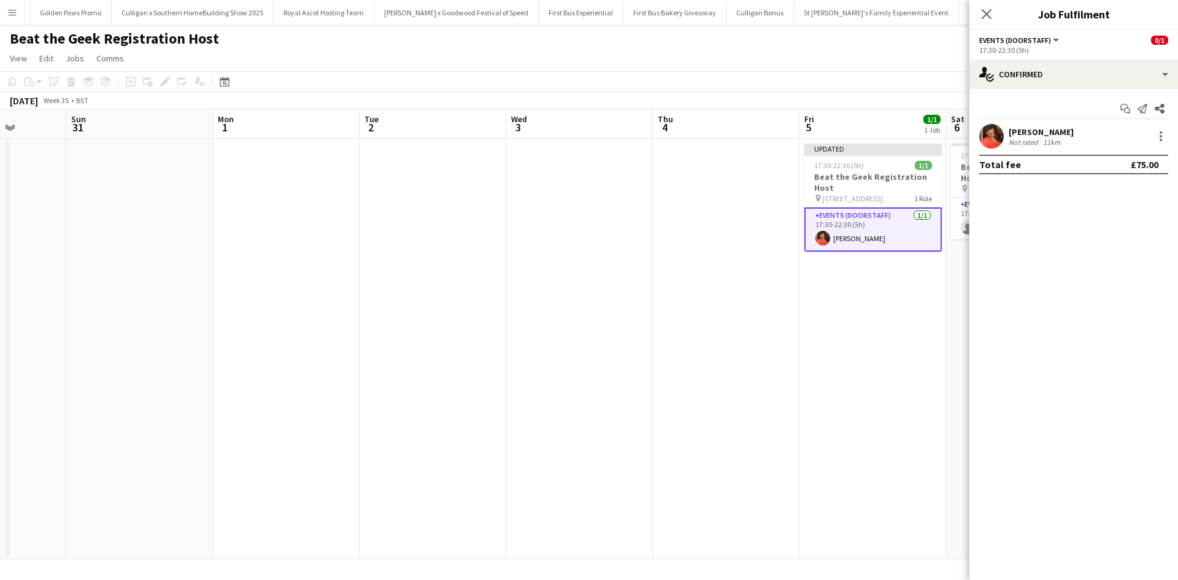
click at [826, 344] on app-date-cell "Updated 17:30-22:30 (5h) 1/1 Beat the Geek Registration Host pin [STREET_ADDRES…" at bounding box center [872, 349] width 147 height 420
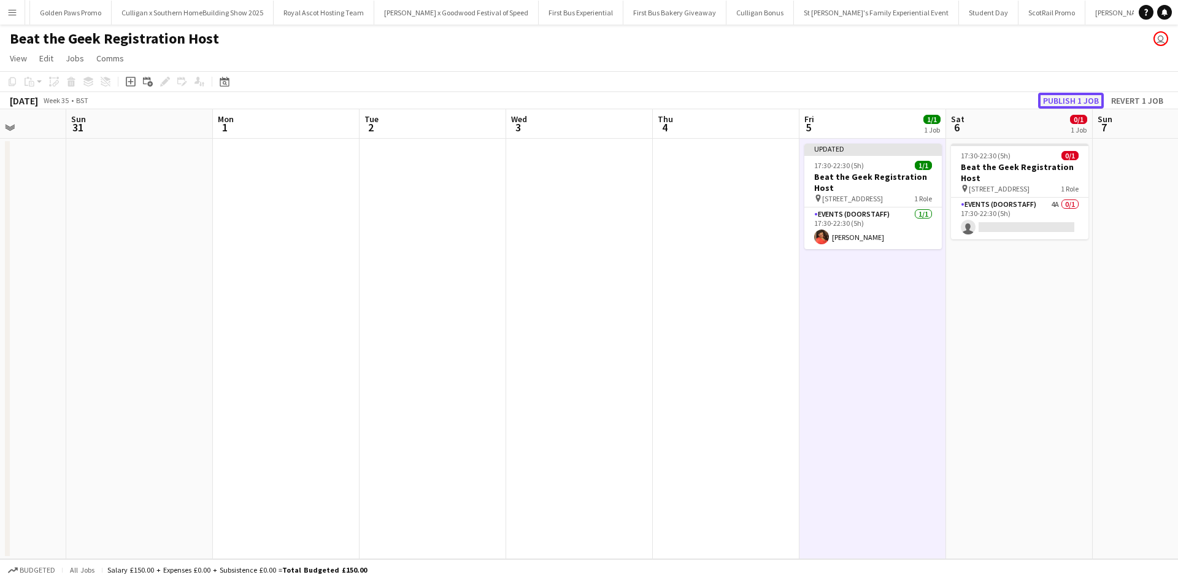
click at [1073, 99] on button "Publish 1 job" at bounding box center [1071, 101] width 66 height 16
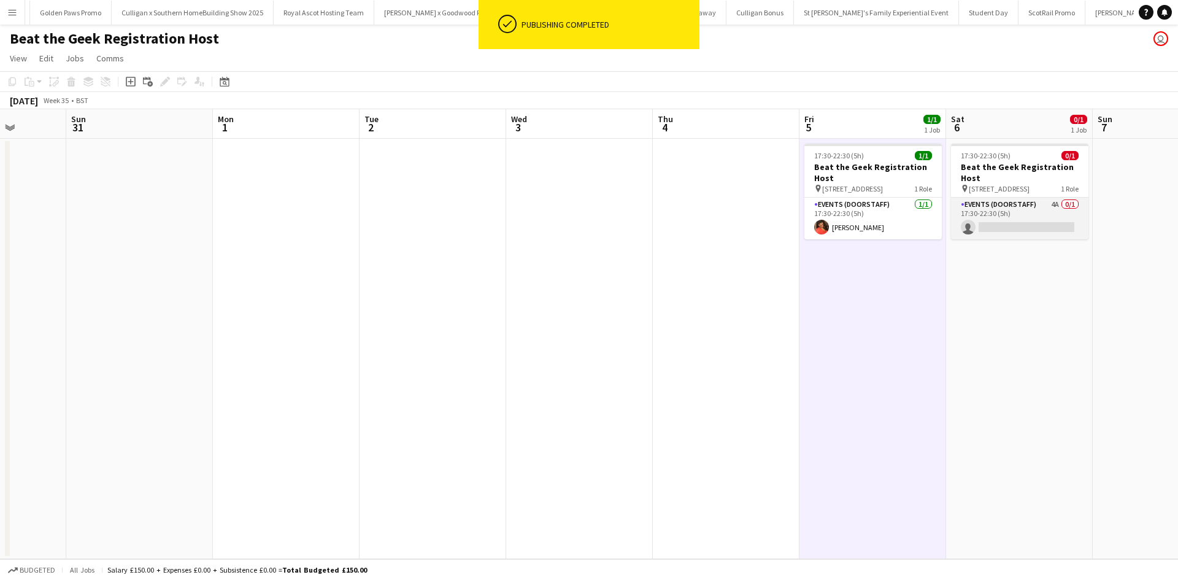
click at [1037, 207] on app-card-role "Events (Doorstaff) 4A 0/1 17:30-22:30 (5h) single-neutral-actions" at bounding box center [1019, 219] width 137 height 42
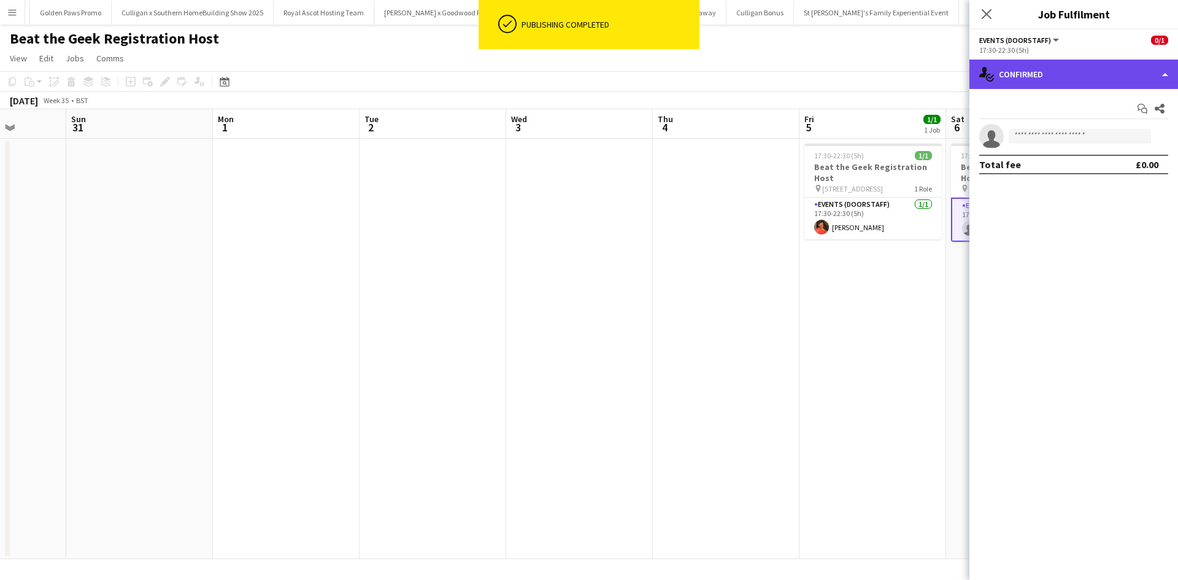
click at [1084, 80] on div "single-neutral-actions-check-2 Confirmed" at bounding box center [1073, 74] width 209 height 29
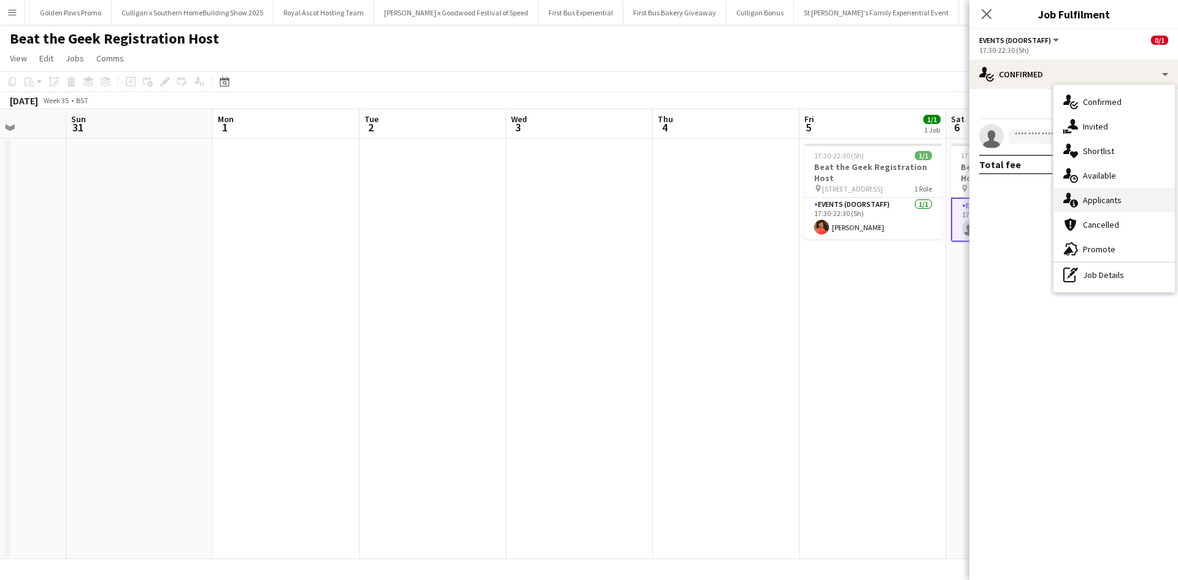
click at [1091, 201] on div "single-neutral-actions-information Applicants" at bounding box center [1113, 200] width 121 height 25
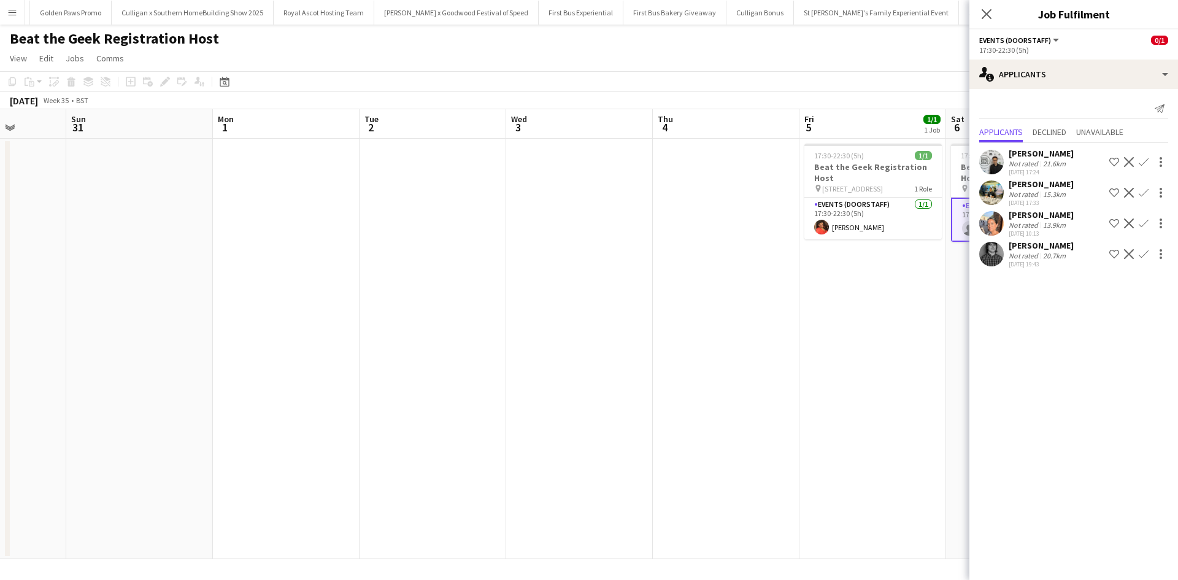
click at [916, 345] on app-date-cell "17:30-22:30 (5h) 1/1 Beat the Geek Registration Host pin [STREET_ADDRESS] Role …" at bounding box center [872, 349] width 147 height 420
